Goal: Find specific page/section: Find specific page/section

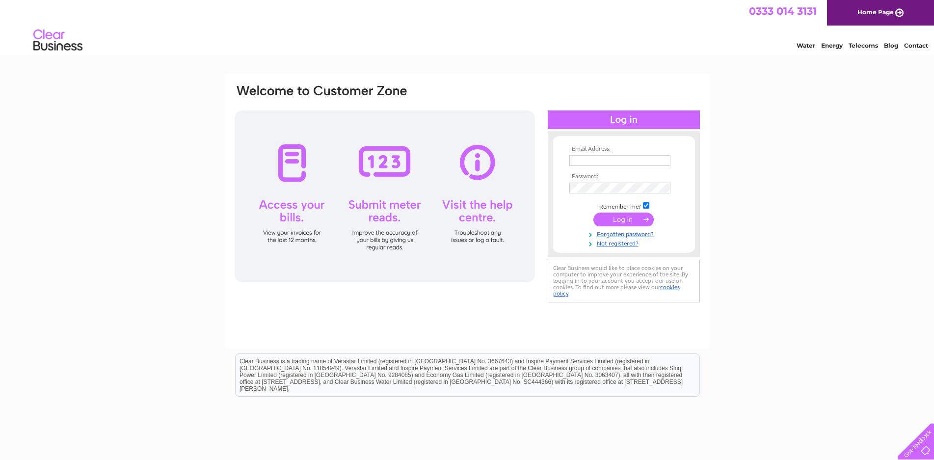
type input "[EMAIL_ADDRESS][DOMAIN_NAME]"
click at [615, 219] on input "submit" at bounding box center [623, 220] width 60 height 14
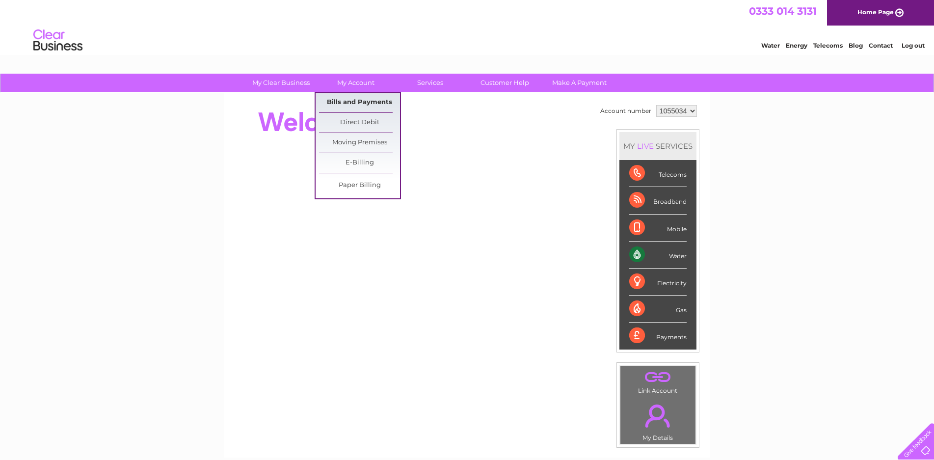
click at [380, 103] on link "Bills and Payments" at bounding box center [359, 103] width 81 height 20
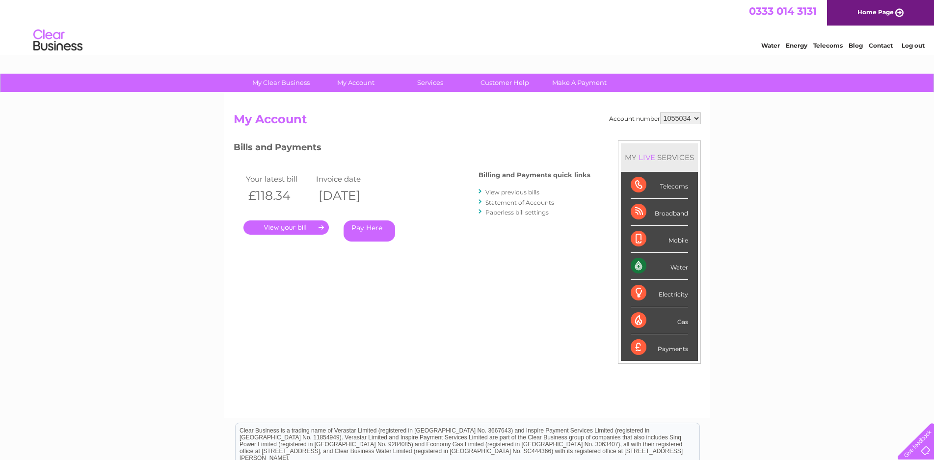
click at [308, 223] on link "." at bounding box center [285, 227] width 85 height 14
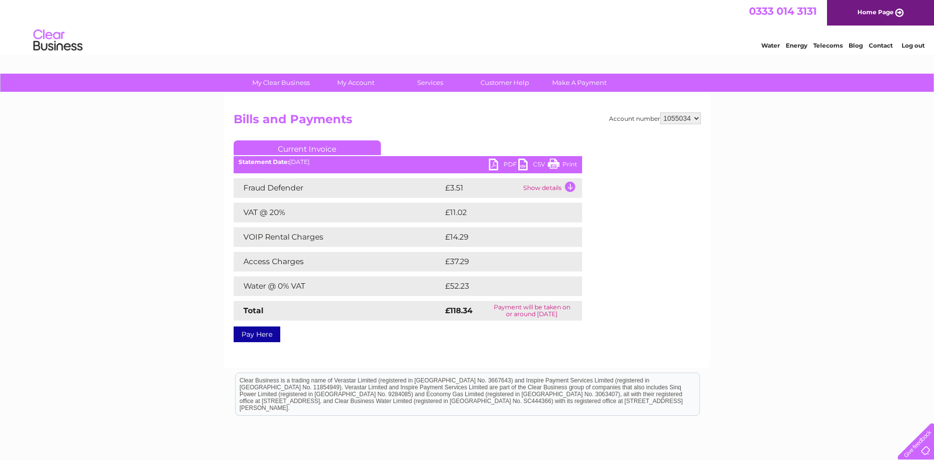
click at [500, 165] on link "PDF" at bounding box center [503, 166] width 29 height 14
